Goal: Task Accomplishment & Management: Manage account settings

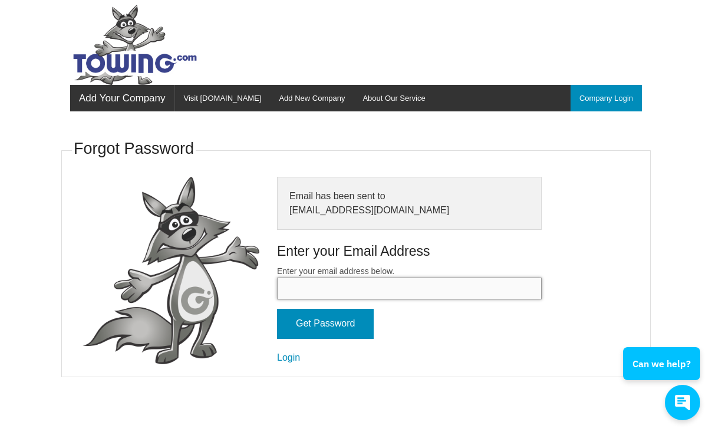
click at [309, 296] on input "Enter your email address below." at bounding box center [409, 289] width 265 height 22
click at [288, 358] on link "Login" at bounding box center [288, 358] width 23 height 10
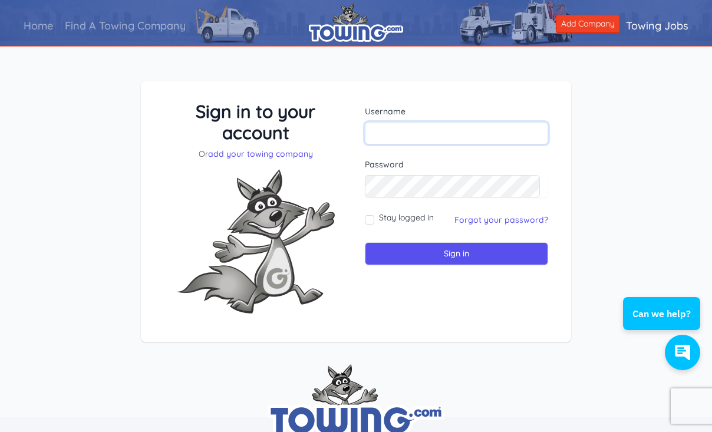
click at [394, 135] on input "text" at bounding box center [456, 133] width 183 height 22
type input "[EMAIL_ADDRESS][DOMAIN_NAME]"
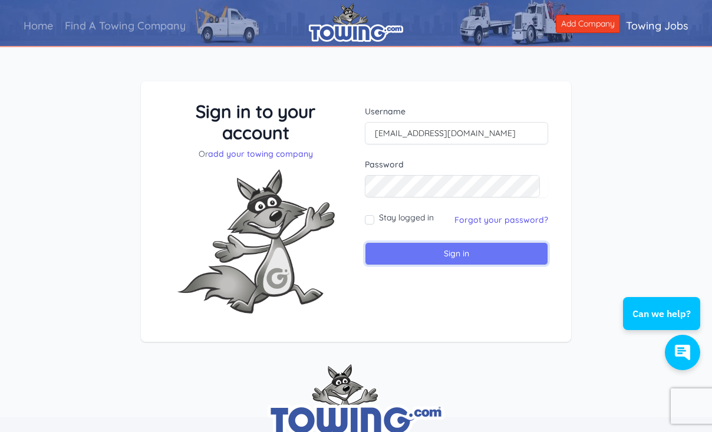
click at [430, 252] on input "Sign in" at bounding box center [456, 253] width 183 height 23
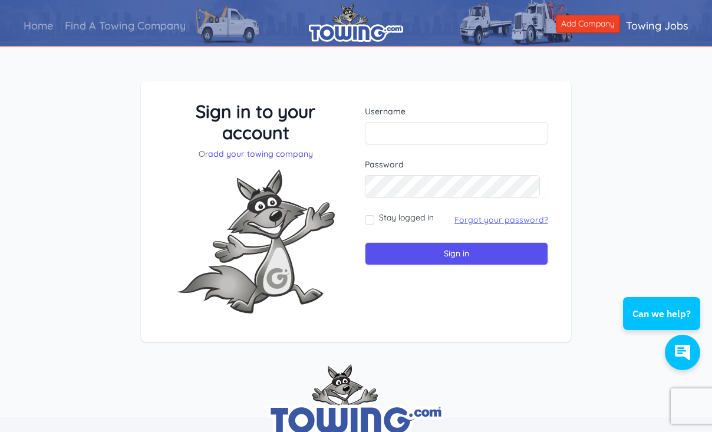
click at [472, 221] on link "Forgot your password?" at bounding box center [502, 220] width 94 height 11
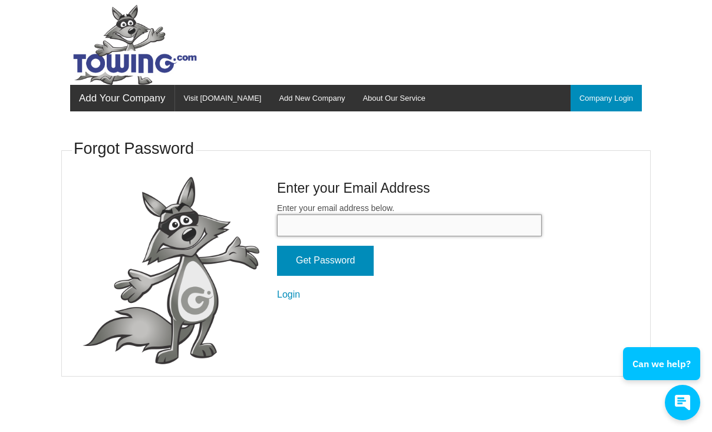
click at [319, 225] on input "Enter your email address below." at bounding box center [409, 226] width 265 height 22
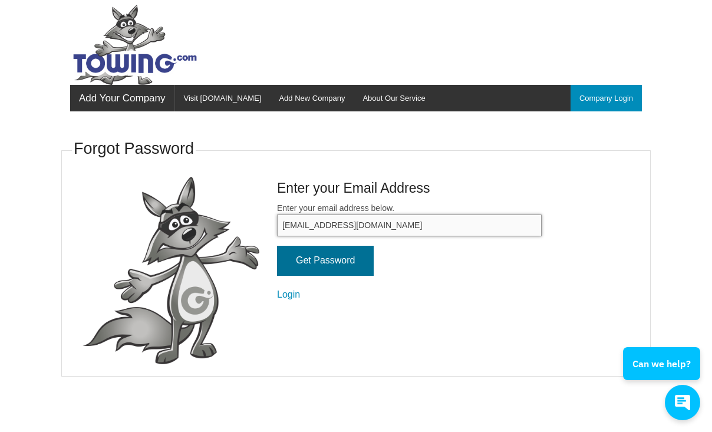
type input "DISPATCH@EAGLEEYERECOVERY.COM"
click at [337, 264] on input "Get Password" at bounding box center [325, 261] width 97 height 30
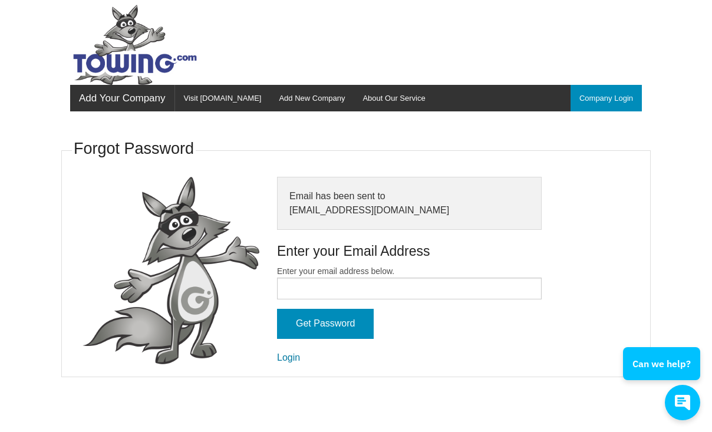
click at [288, 360] on link "Login" at bounding box center [288, 358] width 23 height 10
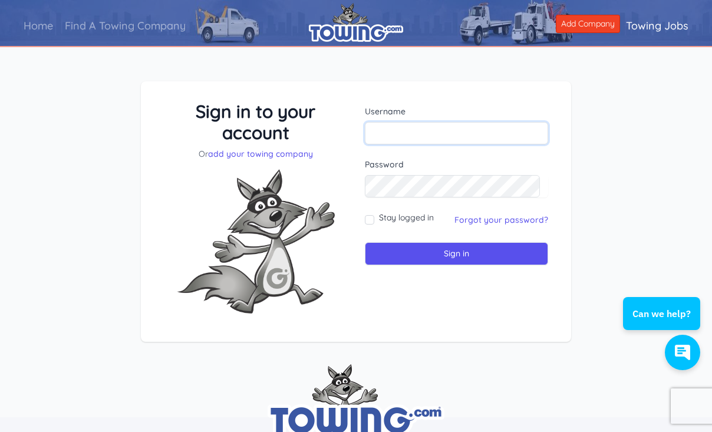
click at [406, 125] on input "text" at bounding box center [456, 133] width 183 height 22
type input "[EMAIL_ADDRESS][DOMAIN_NAME]"
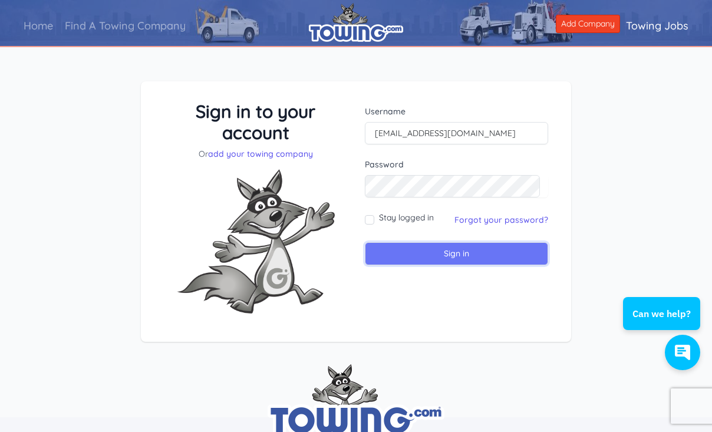
click at [439, 253] on input "Sign in" at bounding box center [456, 253] width 183 height 23
